Goal: Find specific page/section: Locate a particular part of the current website

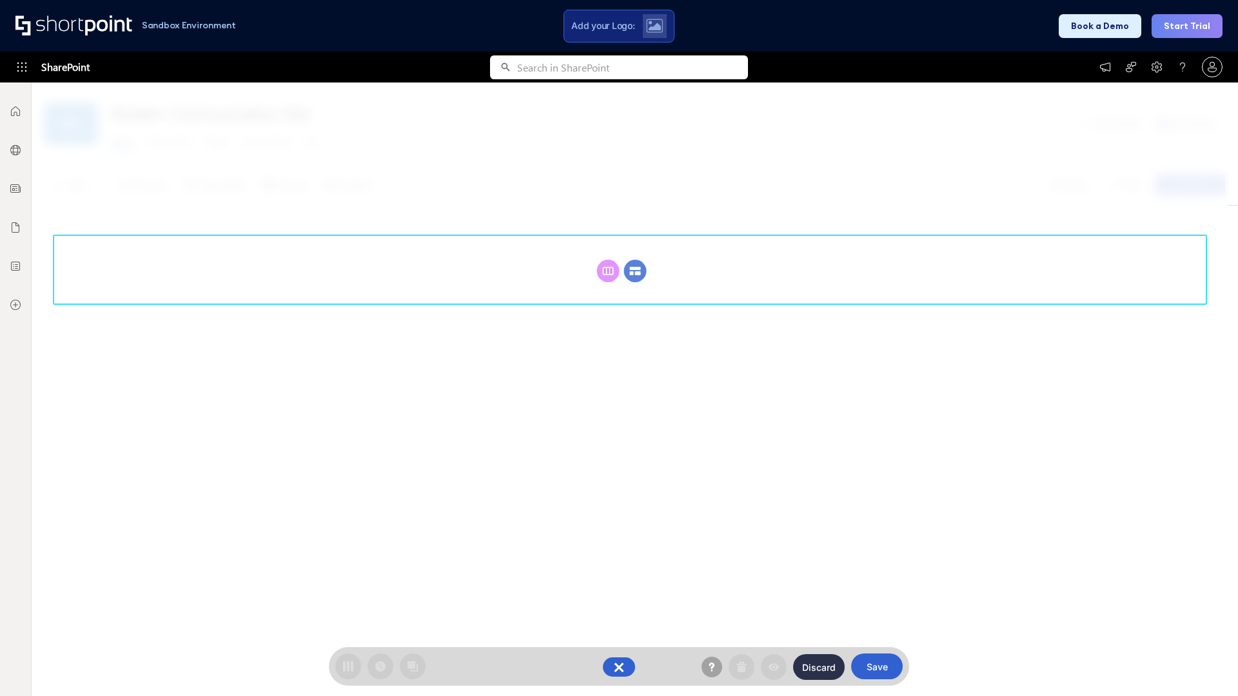
click at [635, 260] on circle at bounding box center [635, 271] width 23 height 23
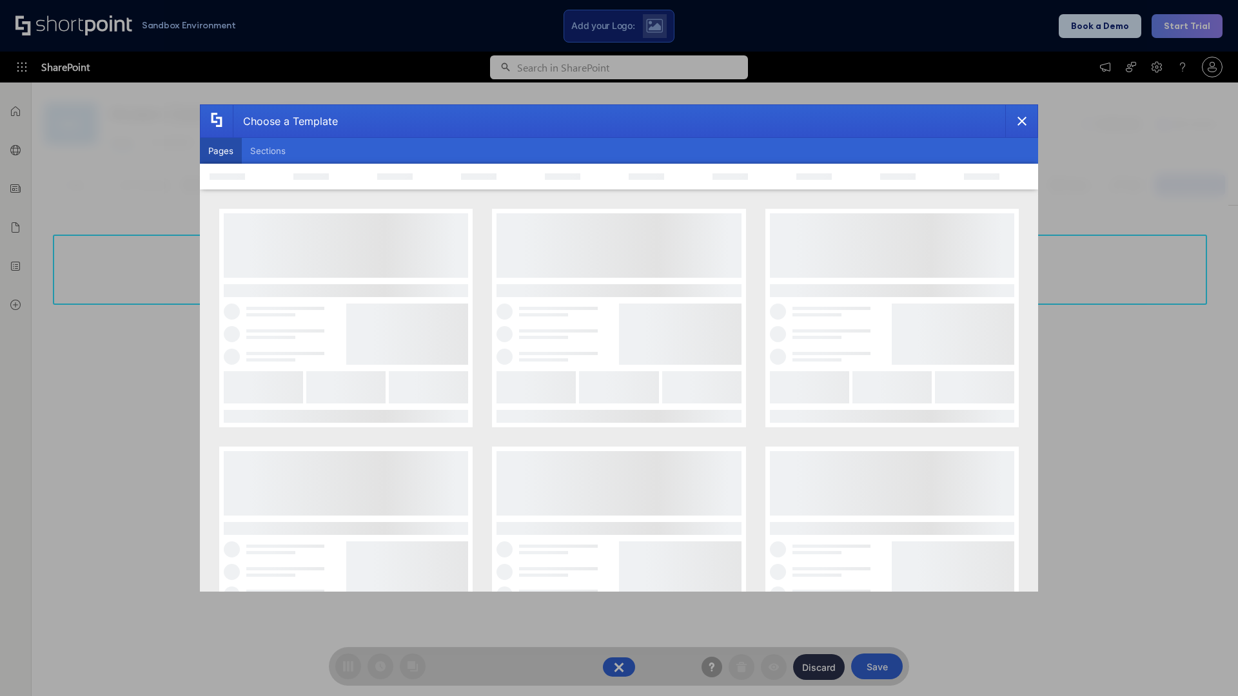
scroll to position [177, 0]
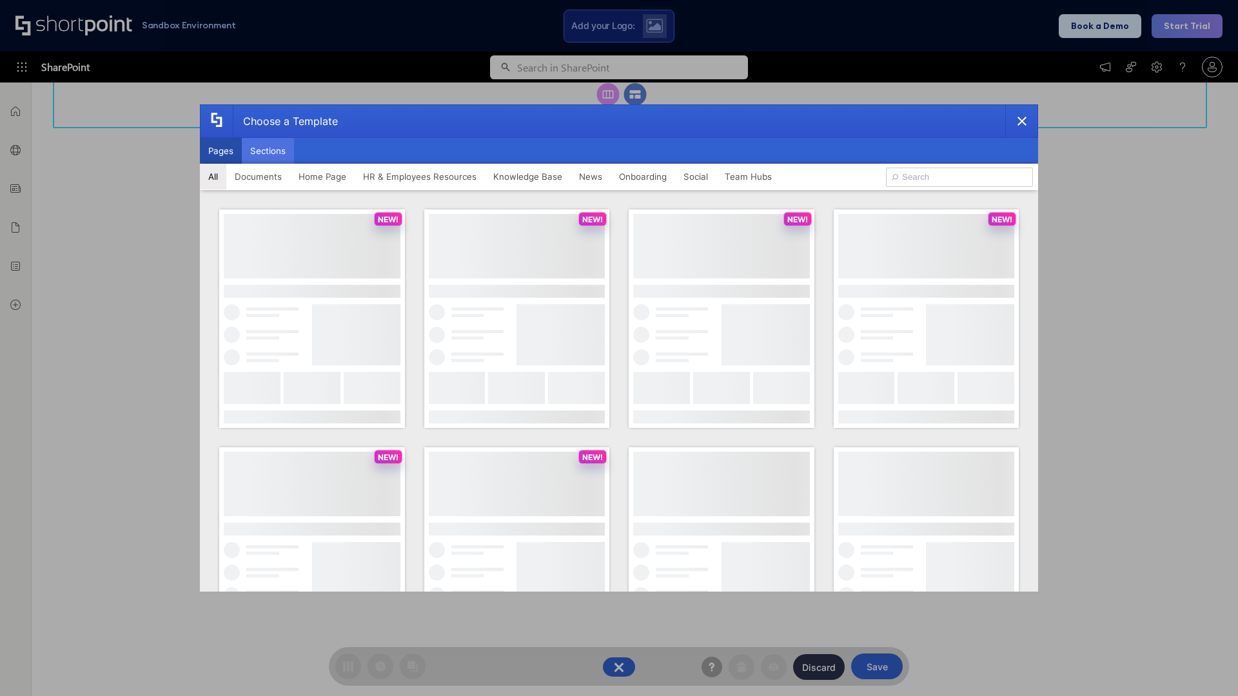
click at [268, 151] on button "Sections" at bounding box center [268, 151] width 52 height 26
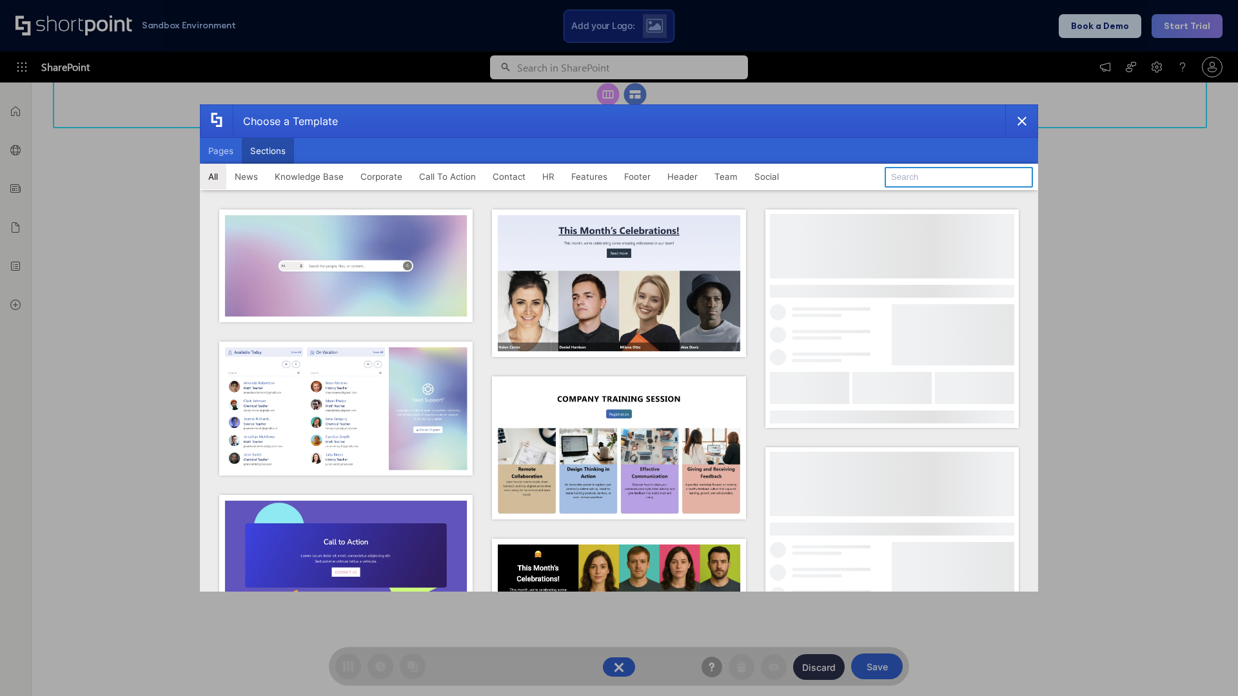
type input "Footer 3"
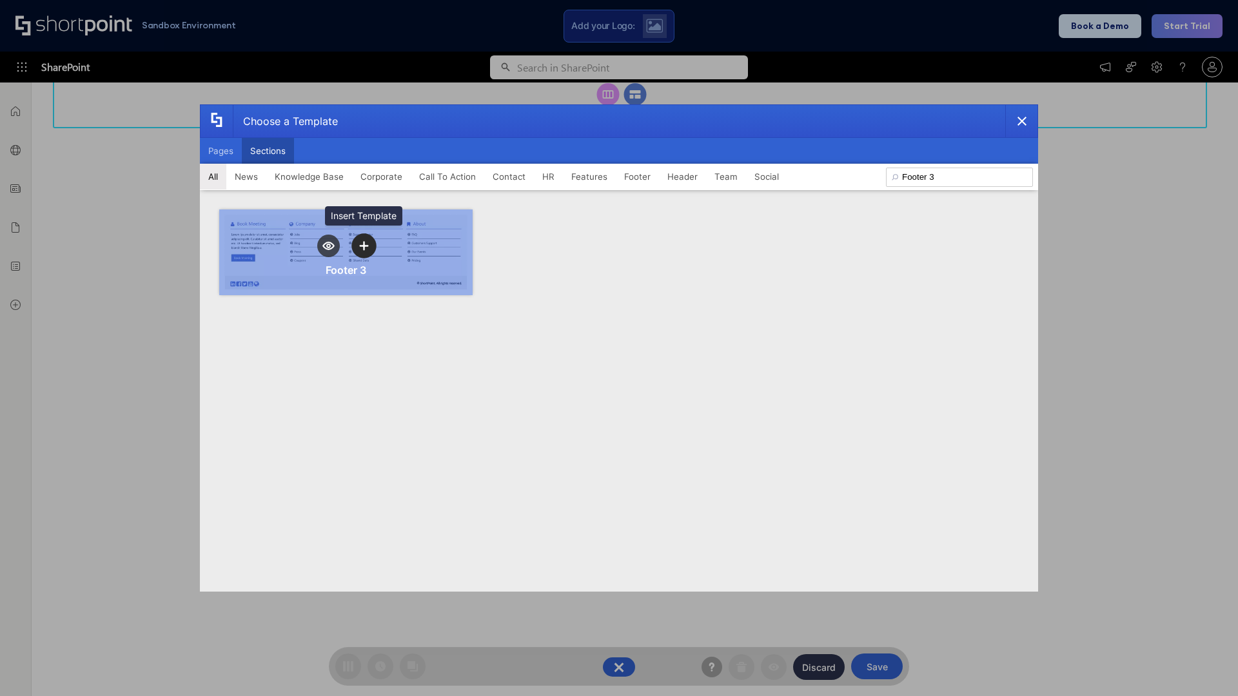
click at [364, 246] on icon "template selector" at bounding box center [363, 245] width 9 height 9
